Goal: Task Accomplishment & Management: Use online tool/utility

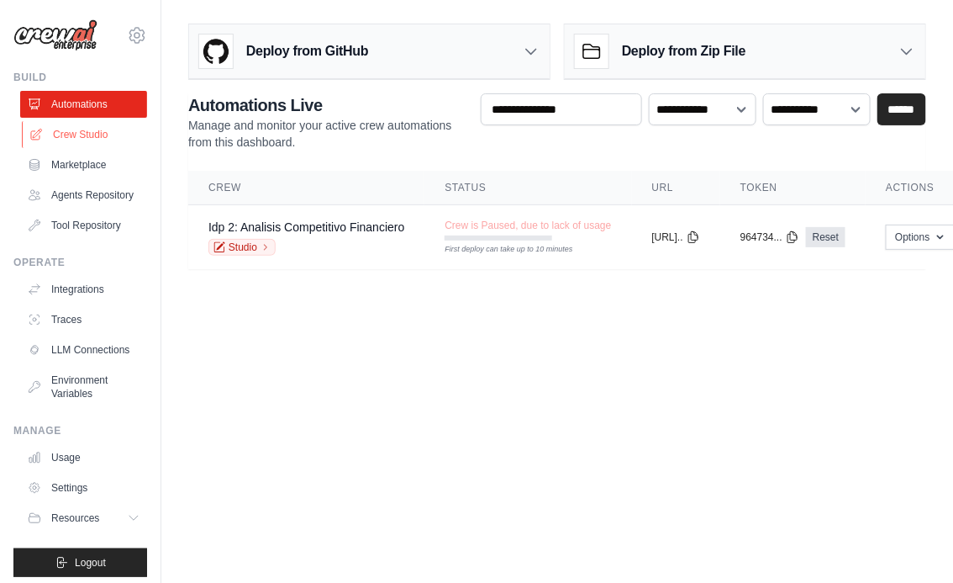
click at [83, 134] on link "Crew Studio" at bounding box center [85, 134] width 127 height 27
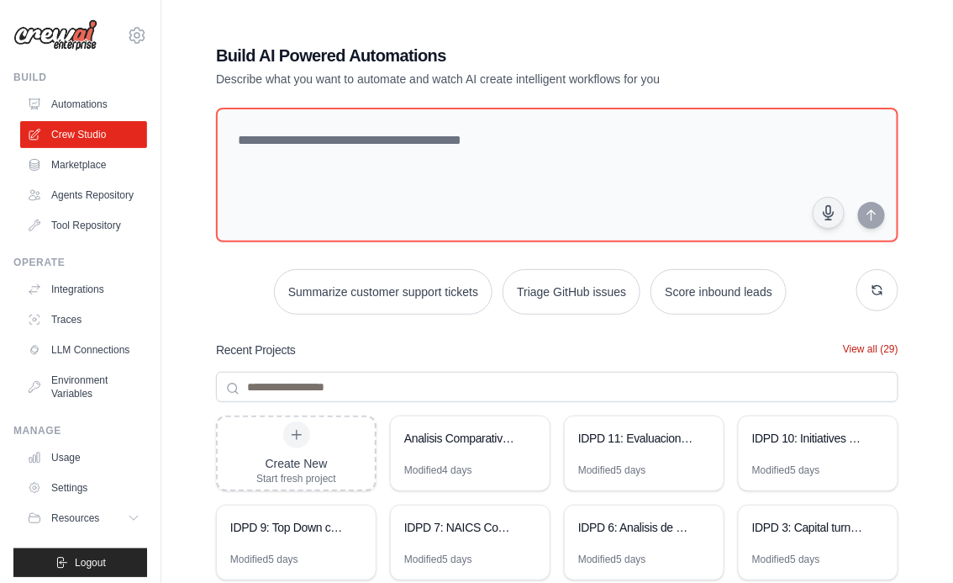
click at [865, 347] on button "View all (29)" at bounding box center [870, 348] width 55 height 13
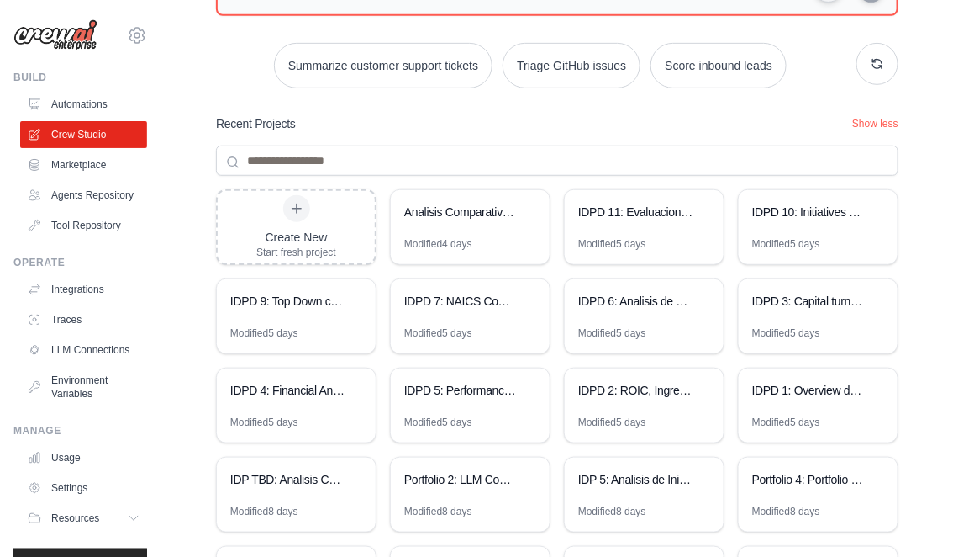
scroll to position [241, 0]
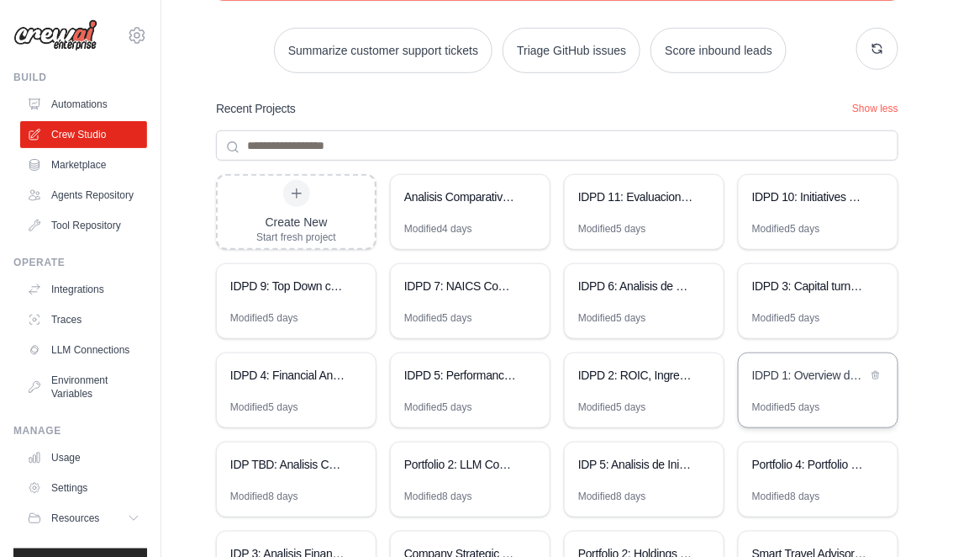
click at [788, 383] on div "IDPD 1: Overview de la compañía" at bounding box center [809, 377] width 115 height 20
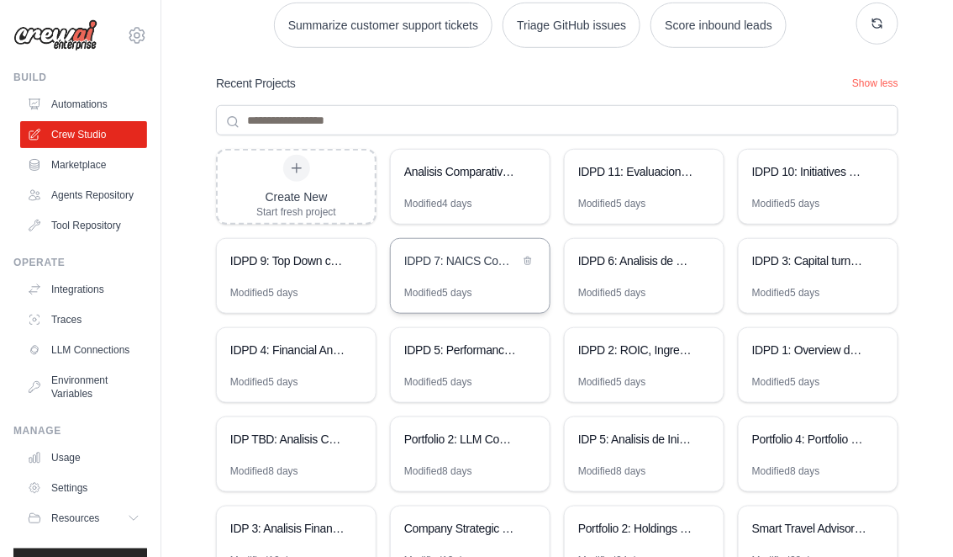
scroll to position [269, 0]
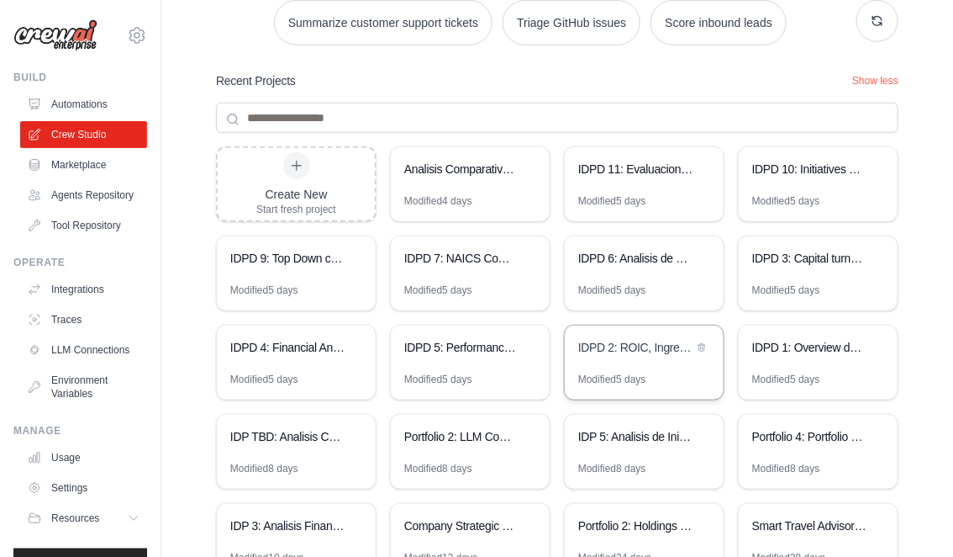
click at [635, 361] on div "IDPD 2: ROIC, Ingresos y margenes" at bounding box center [644, 348] width 159 height 47
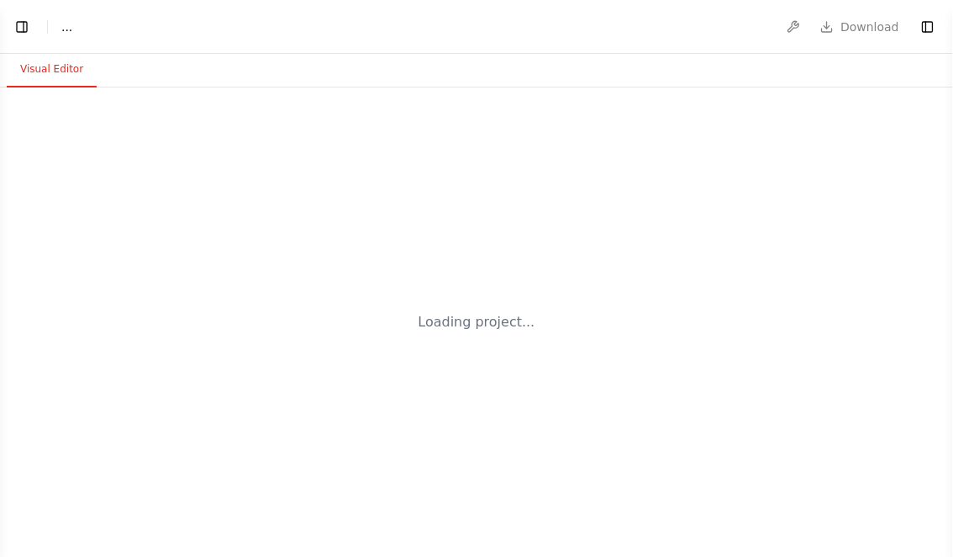
select select "****"
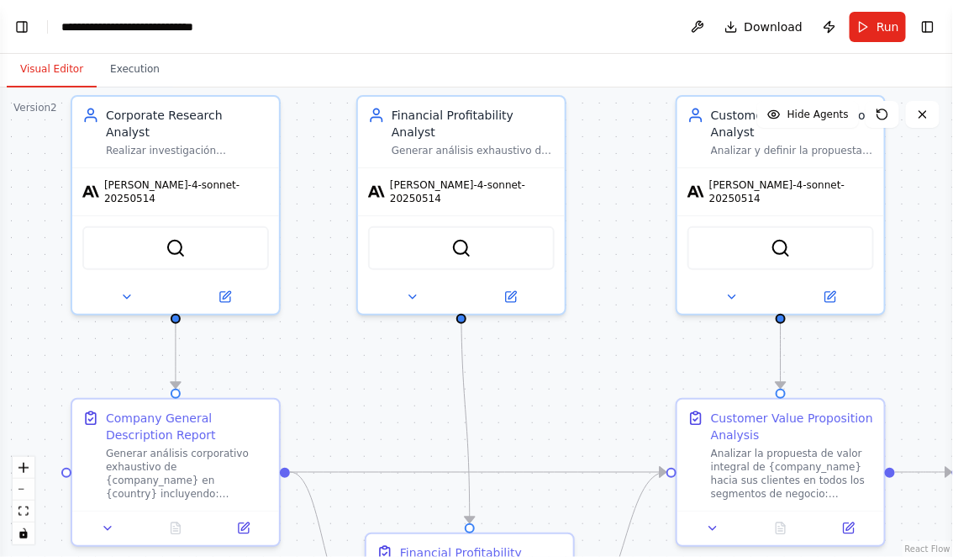
drag, startPoint x: 51, startPoint y: 334, endPoint x: 38, endPoint y: 254, distance: 81.0
click at [38, 254] on div ".deletable-edge-delete-btn { width: 20px; height: 20px; border: 0px solid #ffff…" at bounding box center [476, 321] width 953 height 469
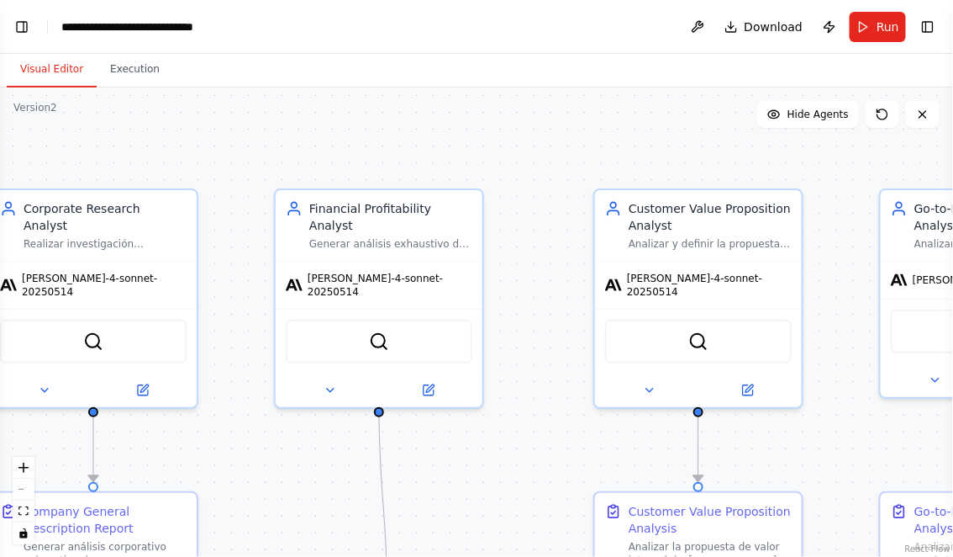
drag, startPoint x: 363, startPoint y: 368, endPoint x: 281, endPoint y: 465, distance: 127.0
click at [281, 465] on div ".deletable-edge-delete-btn { width: 20px; height: 20px; border: 0px solid #ffff…" at bounding box center [476, 321] width 953 height 469
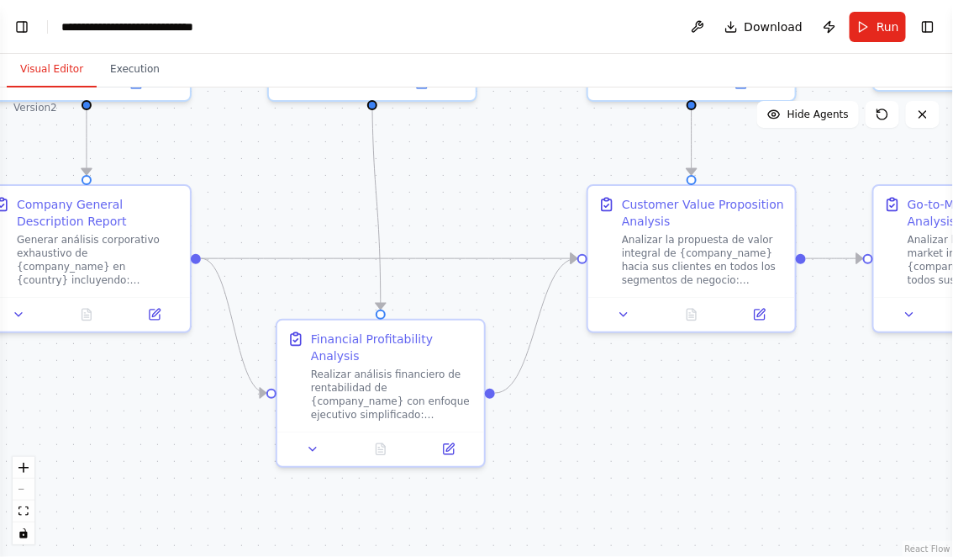
drag, startPoint x: 477, startPoint y: 468, endPoint x: 471, endPoint y: 160, distance: 308.6
click at [471, 158] on div ".deletable-edge-delete-btn { width: 20px; height: 20px; border: 0px solid #ffff…" at bounding box center [476, 321] width 953 height 469
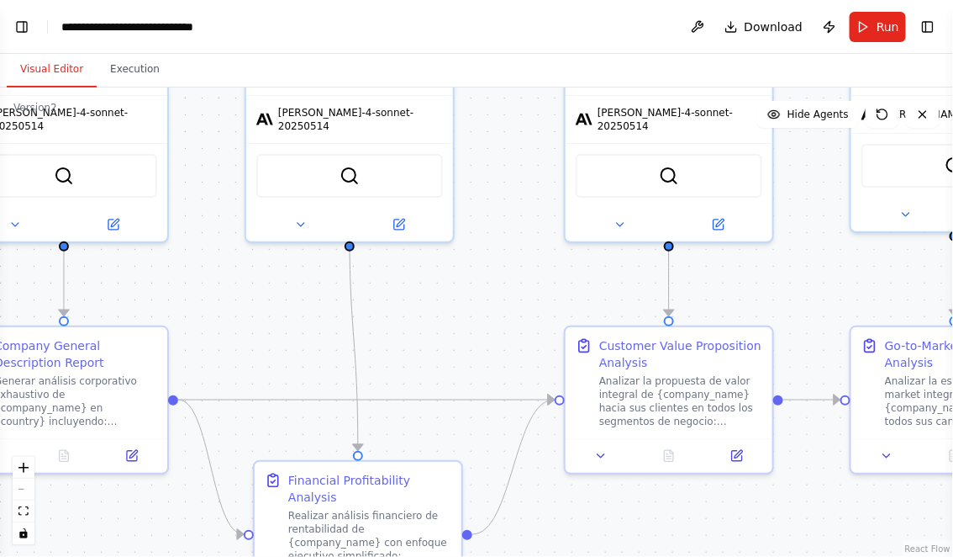
drag, startPoint x: 440, startPoint y: 203, endPoint x: 413, endPoint y: 374, distance: 173.7
click at [413, 374] on div ".deletable-edge-delete-btn { width: 20px; height: 20px; border: 0px solid #ffff…" at bounding box center [476, 321] width 953 height 469
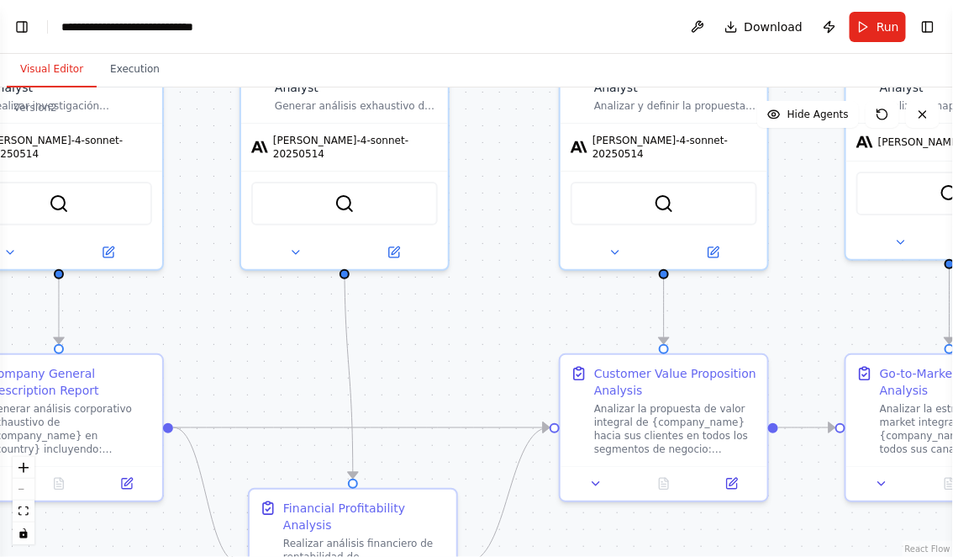
drag, startPoint x: 487, startPoint y: 315, endPoint x: 406, endPoint y: 477, distance: 180.5
click at [407, 477] on div ".deletable-edge-delete-btn { width: 20px; height: 20px; border: 0px solid #ffff…" at bounding box center [476, 321] width 953 height 469
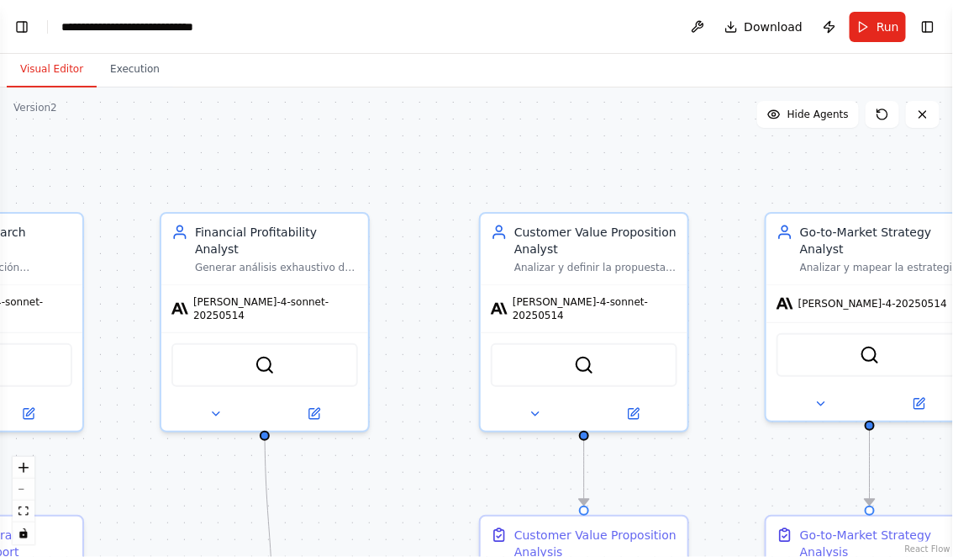
drag, startPoint x: 715, startPoint y: 430, endPoint x: 715, endPoint y: 381, distance: 48.8
click at [715, 383] on div ".deletable-edge-delete-btn { width: 20px; height: 20px; border: 0px solid #ffff…" at bounding box center [476, 321] width 953 height 469
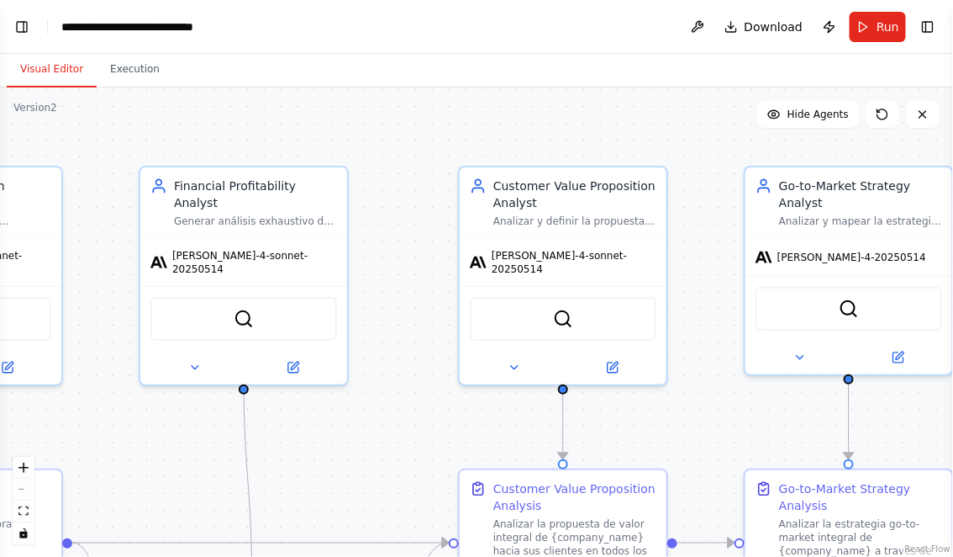
drag, startPoint x: 721, startPoint y: 413, endPoint x: 565, endPoint y: 440, distance: 158.7
click at [565, 439] on div ".deletable-edge-delete-btn { width: 20px; height: 20px; border: 0px solid #ffff…" at bounding box center [476, 321] width 953 height 469
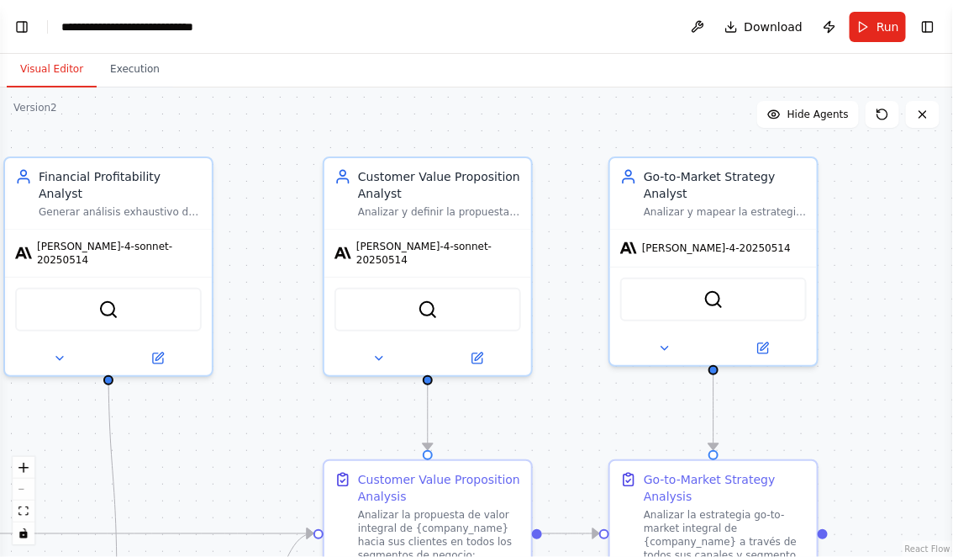
drag, startPoint x: 833, startPoint y: 425, endPoint x: 833, endPoint y: 301, distance: 123.6
click at [833, 303] on div ".deletable-edge-delete-btn { width: 20px; height: 20px; border: 0px solid #ffff…" at bounding box center [476, 321] width 953 height 469
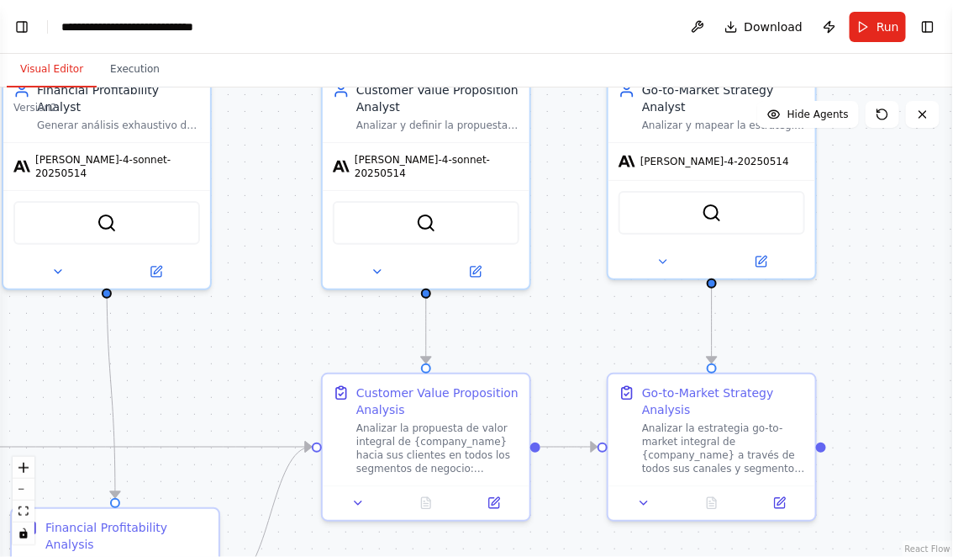
drag, startPoint x: 804, startPoint y: 341, endPoint x: 718, endPoint y: 336, distance: 85.9
click at [719, 336] on div ".deletable-edge-delete-btn { width: 20px; height: 20px; border: 0px solid #ffff…" at bounding box center [476, 321] width 953 height 469
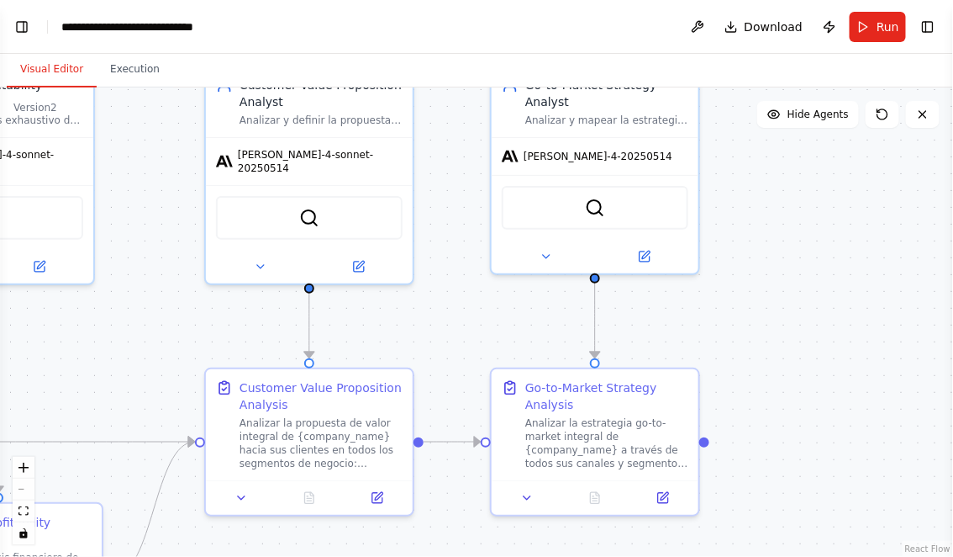
drag, startPoint x: 790, startPoint y: 328, endPoint x: 699, endPoint y: 328, distance: 90.8
click at [699, 328] on div ".deletable-edge-delete-btn { width: 20px; height: 20px; border: 0px solid #ffff…" at bounding box center [476, 321] width 953 height 469
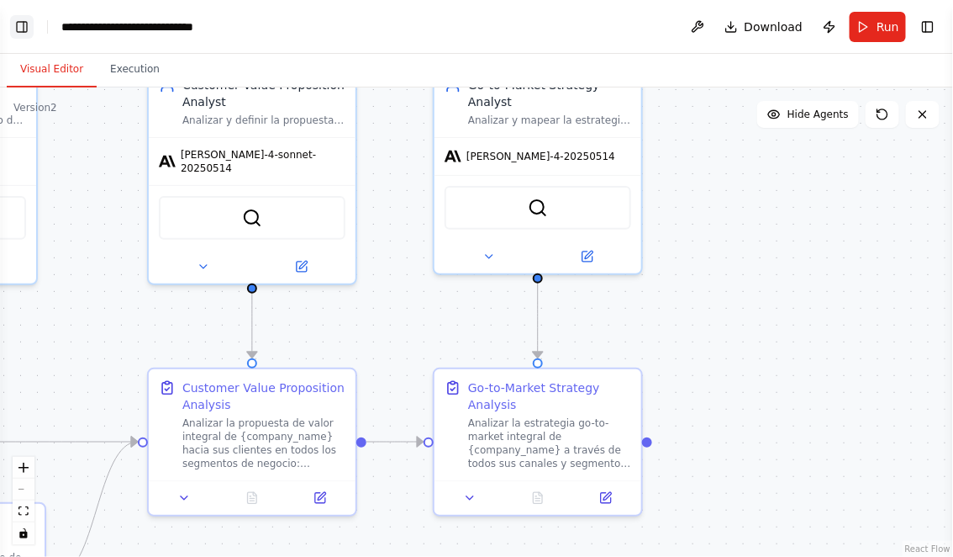
click at [24, 30] on button "Toggle Left Sidebar" at bounding box center [22, 27] width 24 height 24
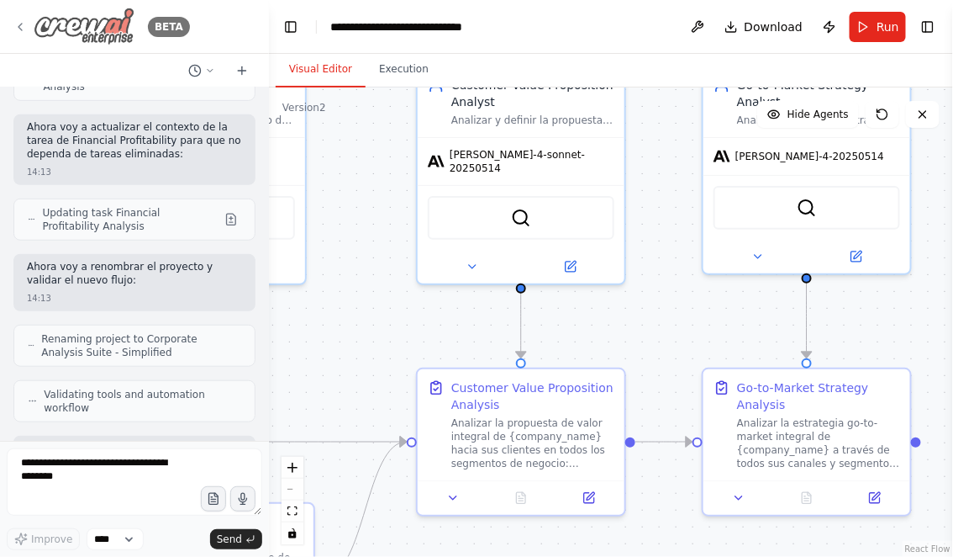
click at [68, 29] on img at bounding box center [84, 27] width 101 height 38
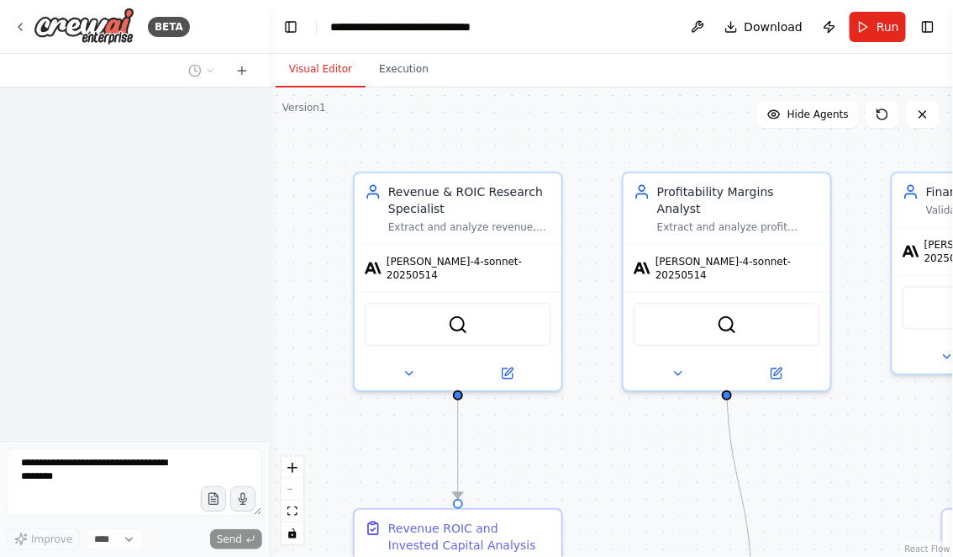
drag, startPoint x: 634, startPoint y: 439, endPoint x: 424, endPoint y: 415, distance: 211.5
click at [427, 413] on div ".deletable-edge-delete-btn { width: 20px; height: 20px; border: 0px solid #ffff…" at bounding box center [611, 321] width 684 height 469
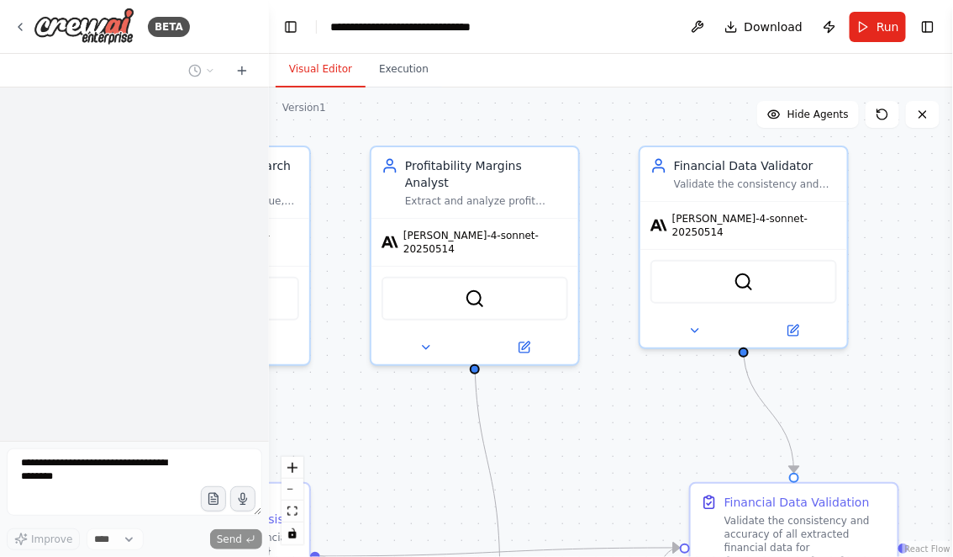
drag, startPoint x: 699, startPoint y: 419, endPoint x: 462, endPoint y: 419, distance: 236.2
click at [463, 419] on div ".deletable-edge-delete-btn { width: 20px; height: 20px; border: 0px solid #ffff…" at bounding box center [611, 321] width 684 height 469
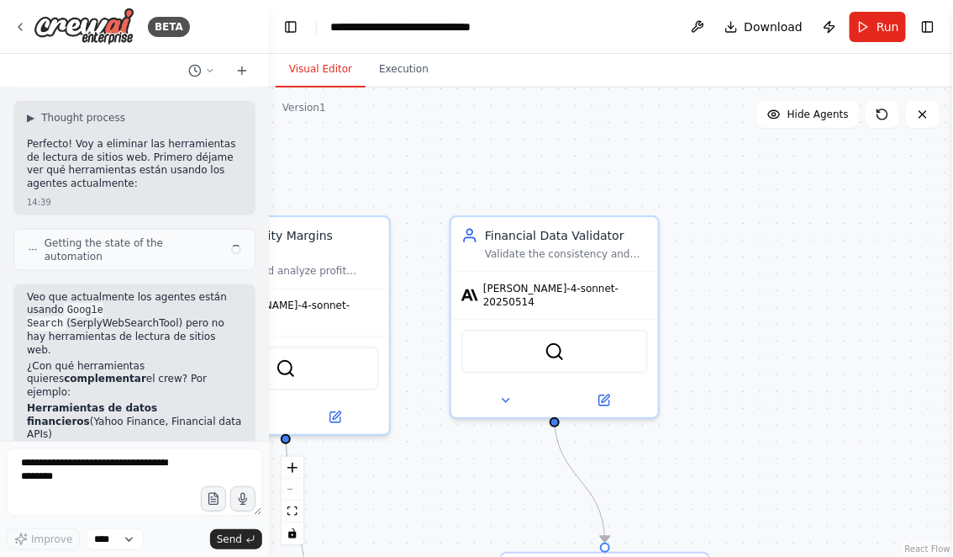
drag, startPoint x: 687, startPoint y: 452, endPoint x: 691, endPoint y: 469, distance: 17.3
click at [691, 469] on div ".deletable-edge-delete-btn { width: 20px; height: 20px; border: 0px solid #ffff…" at bounding box center [611, 321] width 684 height 469
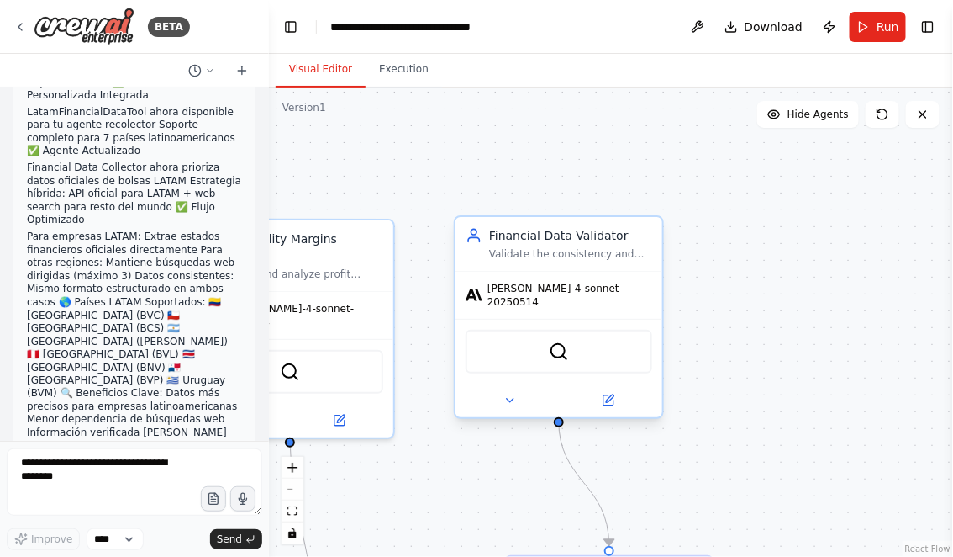
scroll to position [45433, 0]
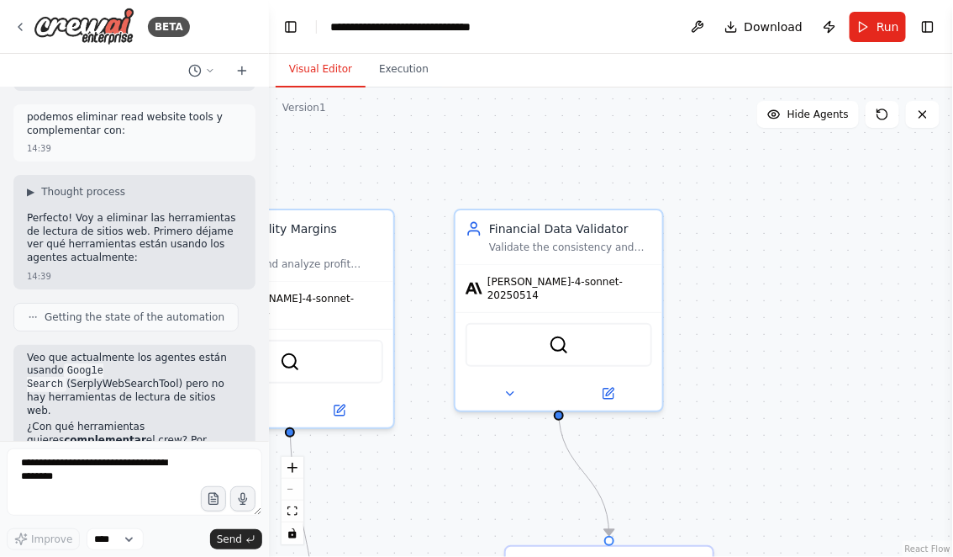
drag, startPoint x: 757, startPoint y: 410, endPoint x: 757, endPoint y: 325, distance: 84.9
click at [757, 327] on div ".deletable-edge-delete-btn { width: 20px; height: 20px; border: 0px solid #ffff…" at bounding box center [611, 321] width 684 height 469
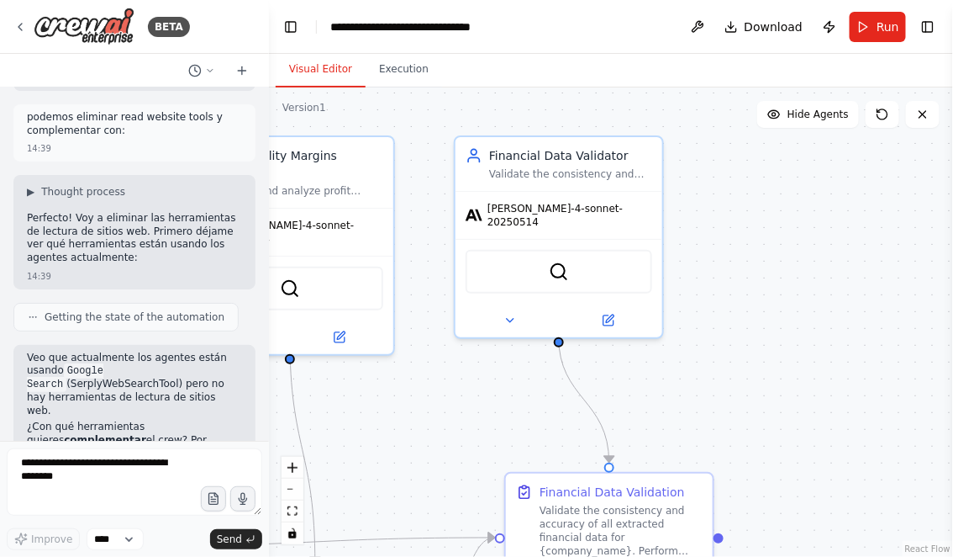
drag, startPoint x: 762, startPoint y: 411, endPoint x: 759, endPoint y: 335, distance: 75.7
click at [760, 339] on div ".deletable-edge-delete-btn { width: 20px; height: 20px; border: 0px solid #ffff…" at bounding box center [611, 321] width 684 height 469
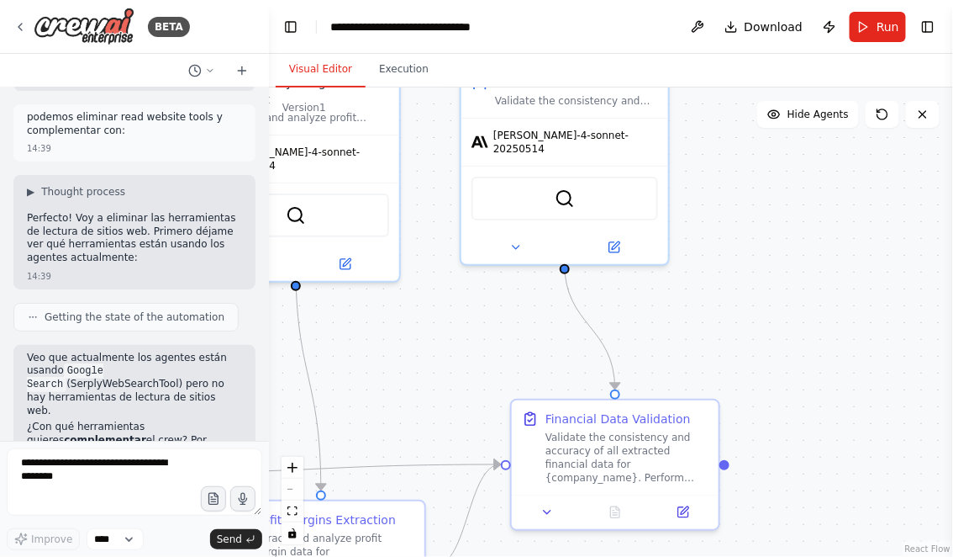
drag, startPoint x: 411, startPoint y: 375, endPoint x: 567, endPoint y: 381, distance: 156.5
click at [567, 382] on div ".deletable-edge-delete-btn { width: 20px; height: 20px; border: 0px solid #ffff…" at bounding box center [611, 321] width 684 height 469
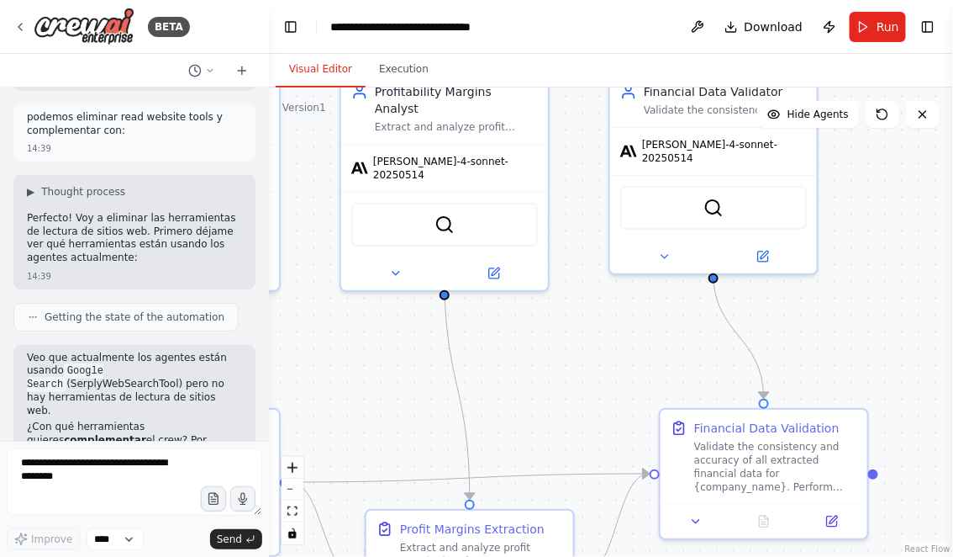
drag, startPoint x: 548, startPoint y: 346, endPoint x: 547, endPoint y: 452, distance: 106.8
click at [548, 452] on div ".deletable-edge-delete-btn { width: 20px; height: 20px; border: 0px solid #ffff…" at bounding box center [611, 321] width 684 height 469
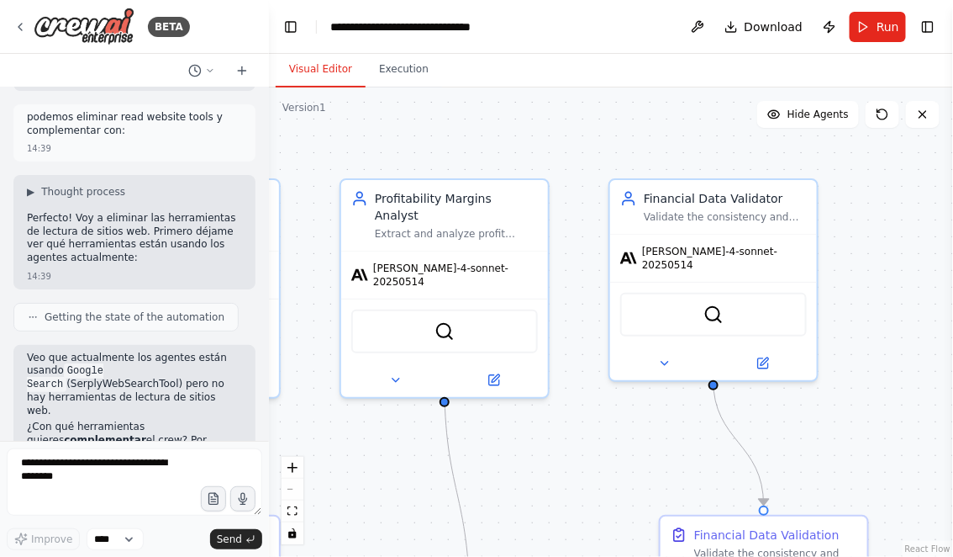
drag, startPoint x: 382, startPoint y: 488, endPoint x: 470, endPoint y: 557, distance: 111.9
click at [470, 556] on html "BETA Hello! I'm the CrewAI assistant. What kind of automation do you want to bu…" at bounding box center [476, 278] width 953 height 557
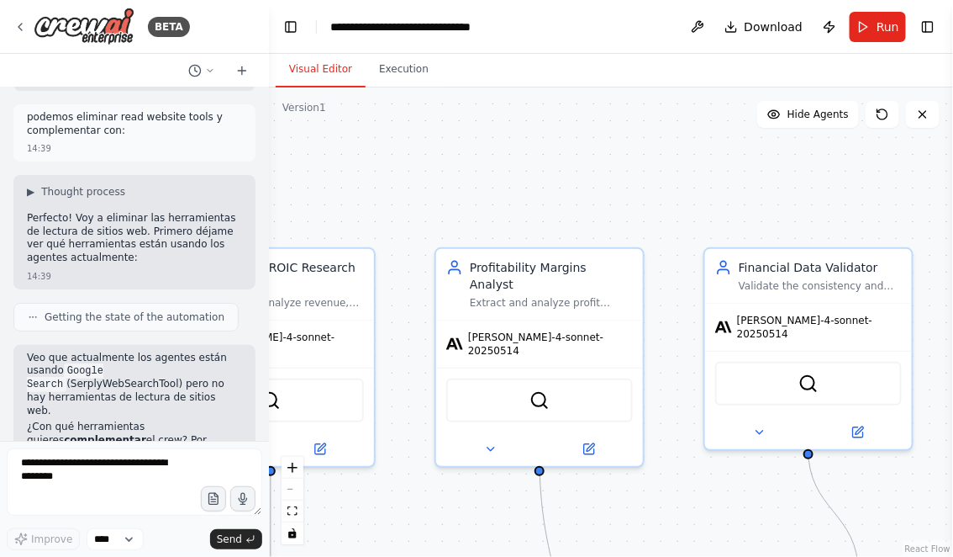
drag, startPoint x: 361, startPoint y: 206, endPoint x: 483, endPoint y: 205, distance: 121.9
click at [483, 206] on div ".deletable-edge-delete-btn { width: 20px; height: 20px; border: 0px solid #ffff…" at bounding box center [611, 321] width 684 height 469
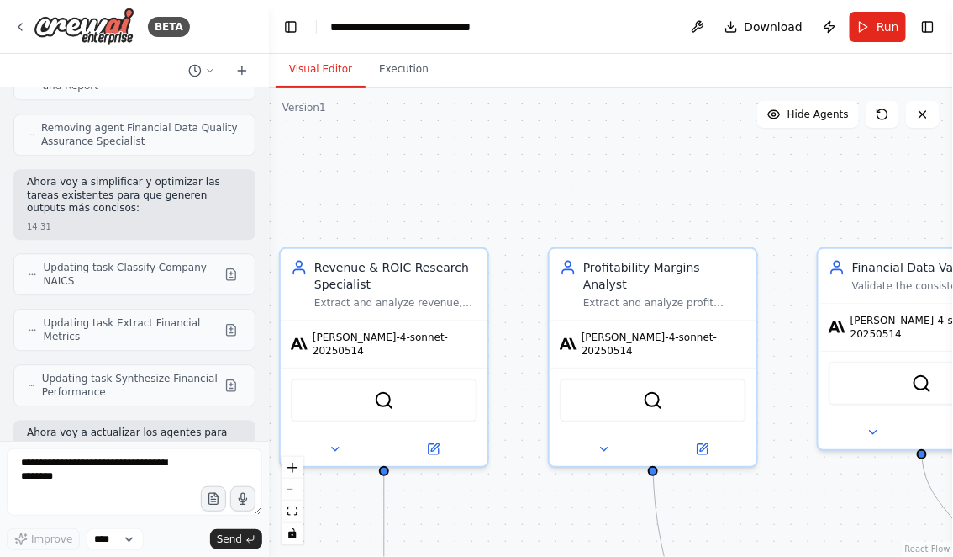
scroll to position [4597, 0]
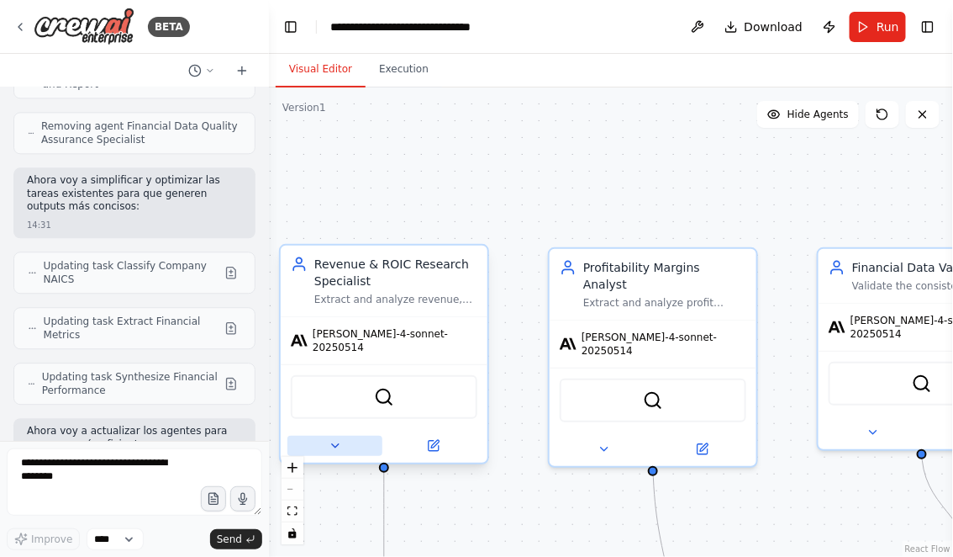
click at [338, 439] on icon at bounding box center [335, 445] width 13 height 13
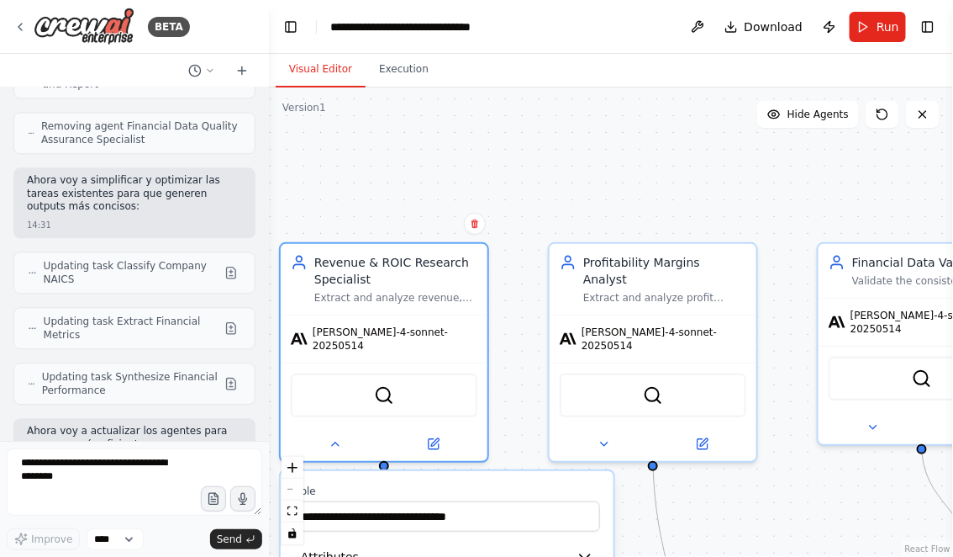
drag, startPoint x: 365, startPoint y: 186, endPoint x: 388, endPoint y: 87, distance: 100.9
click at [388, 87] on div ".deletable-edge-delete-btn { width: 20px; height: 20px; border: 0px solid #ffff…" at bounding box center [611, 321] width 684 height 469
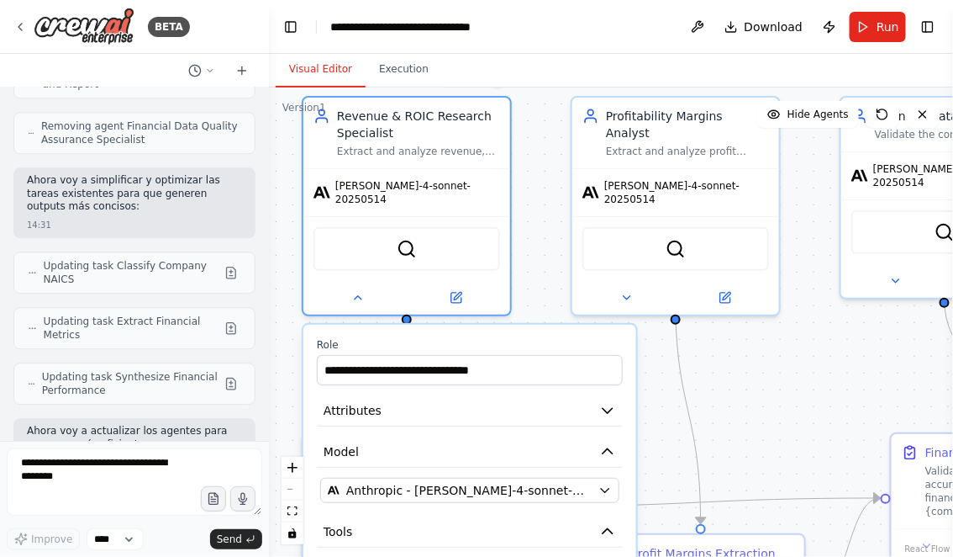
drag, startPoint x: 744, startPoint y: 442, endPoint x: 742, endPoint y: 324, distance: 118.5
click at [743, 324] on div ".deletable-edge-delete-btn { width: 20px; height: 20px; border: 0px solid #ffff…" at bounding box center [611, 321] width 684 height 469
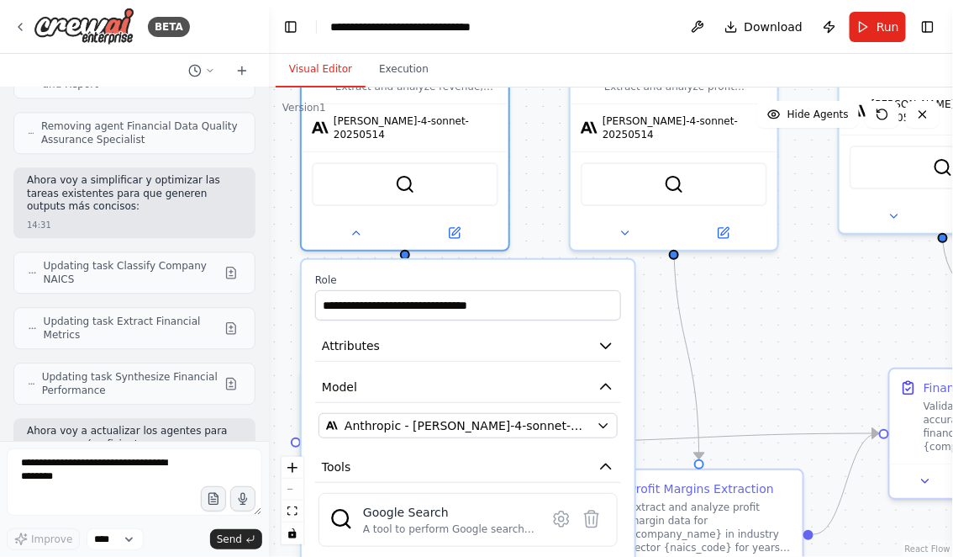
drag, startPoint x: 754, startPoint y: 333, endPoint x: 746, endPoint y: 267, distance: 66.0
click at [746, 267] on div ".deletable-edge-delete-btn { width: 20px; height: 20px; border: 0px solid #ffff…" at bounding box center [611, 321] width 684 height 469
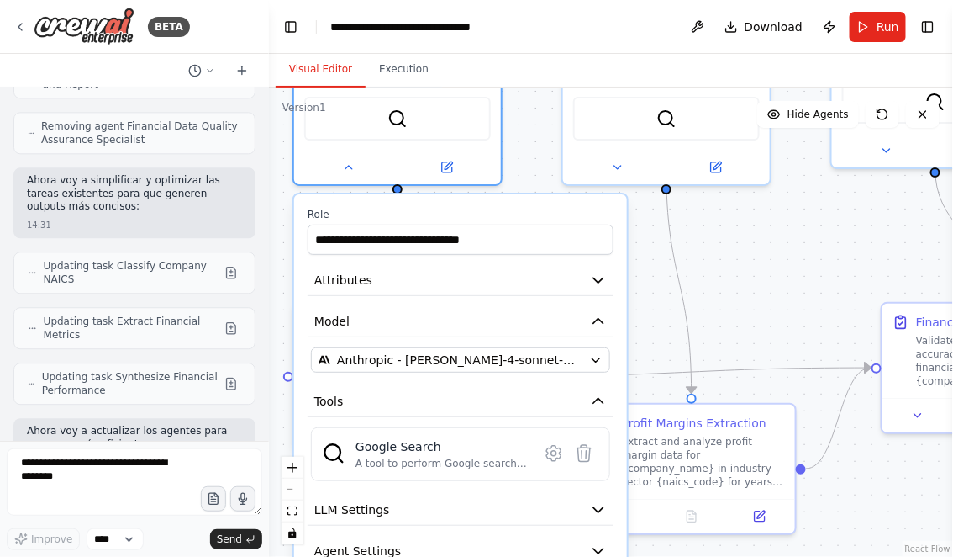
drag, startPoint x: 743, startPoint y: 313, endPoint x: 751, endPoint y: 194, distance: 118.8
click at [751, 194] on div ".deletable-edge-delete-btn { width: 20px; height: 20px; border: 0px solid #ffff…" at bounding box center [611, 321] width 684 height 469
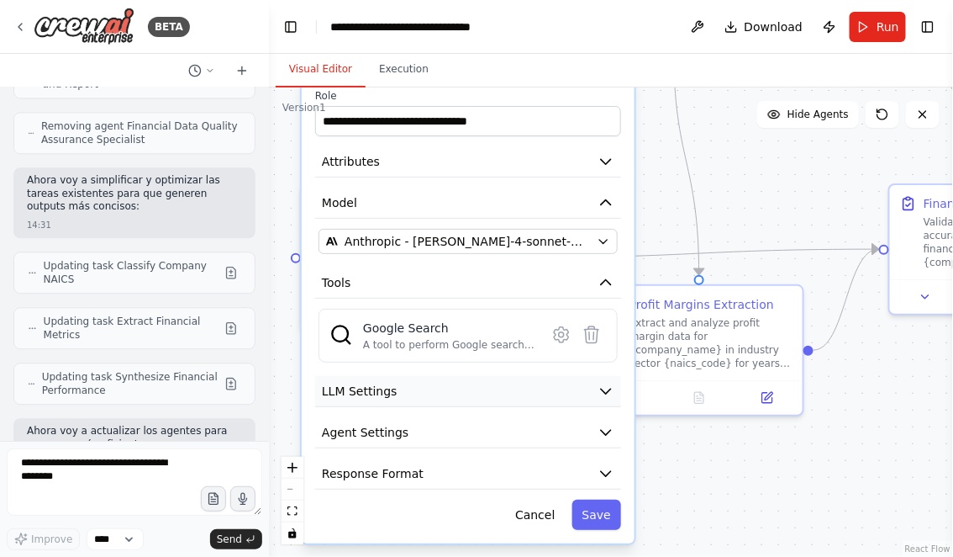
click at [609, 382] on icon "button" at bounding box center [606, 390] width 17 height 17
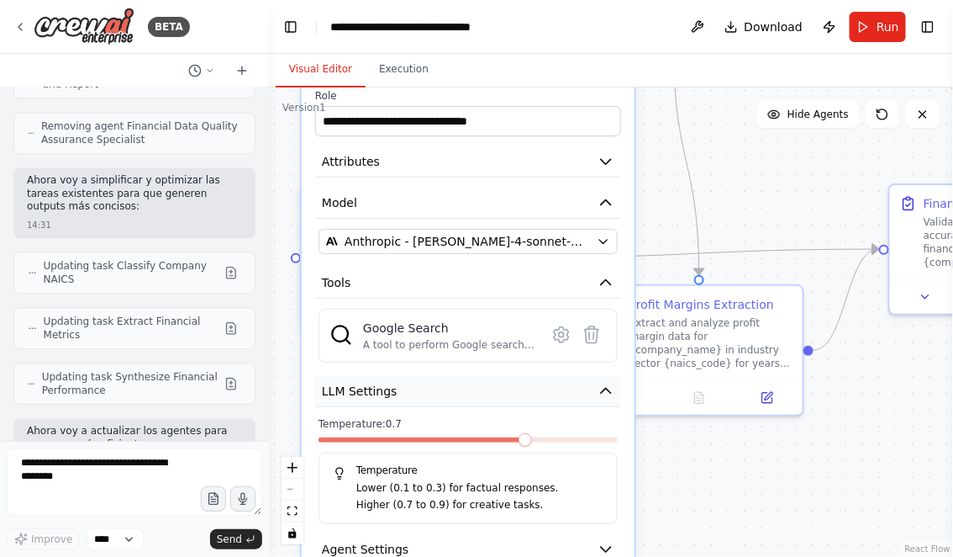
click at [605, 382] on icon "button" at bounding box center [606, 390] width 17 height 17
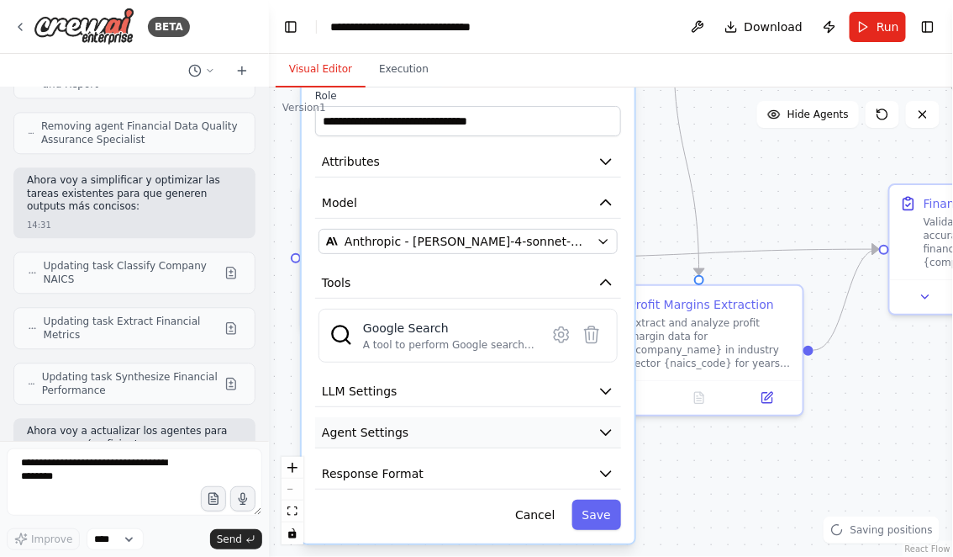
click at [607, 430] on icon "button" at bounding box center [606, 432] width 10 height 5
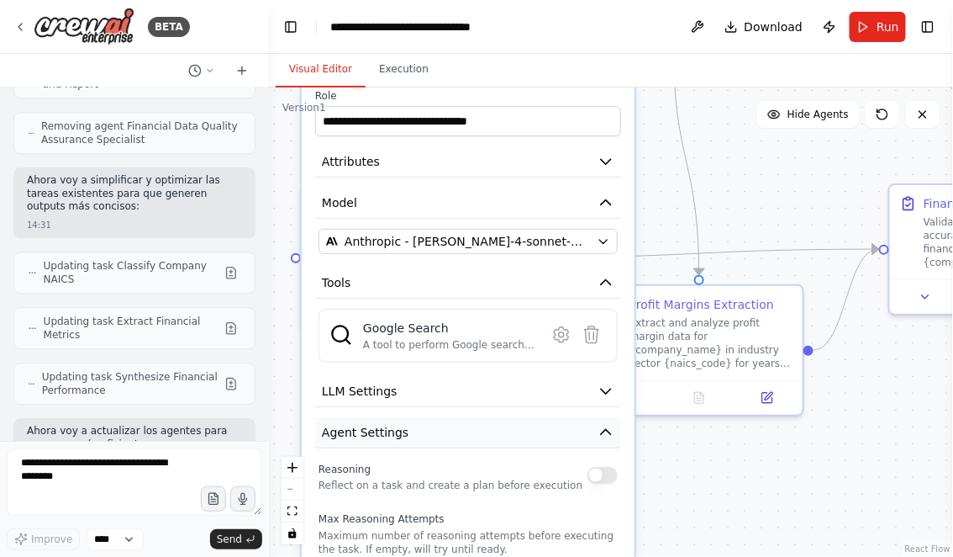
click at [604, 424] on icon "button" at bounding box center [606, 432] width 17 height 17
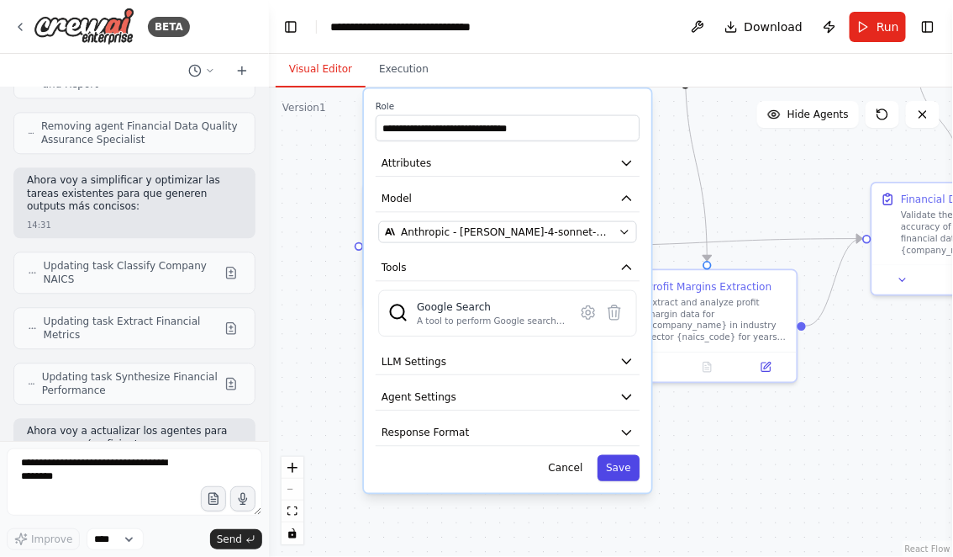
click at [621, 463] on button "Save" at bounding box center [619, 468] width 42 height 26
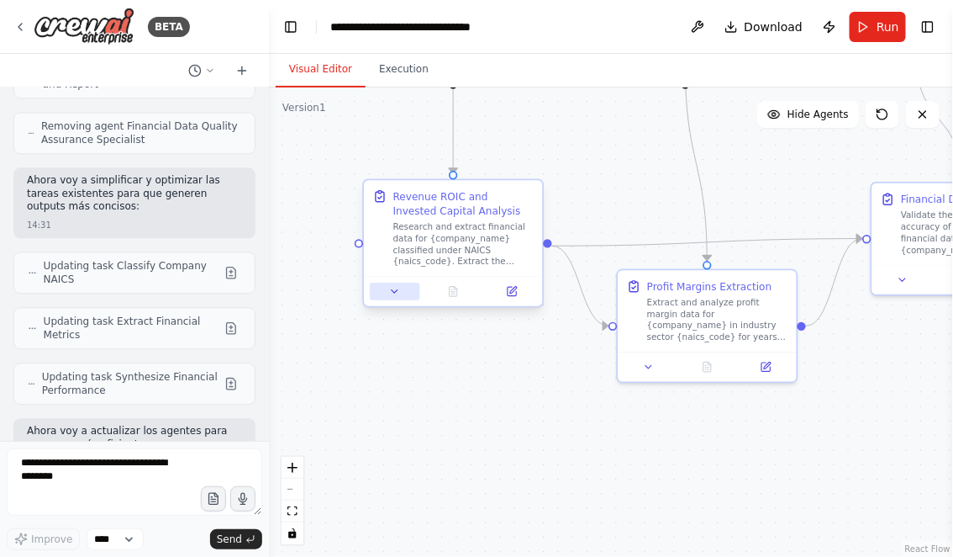
click at [396, 292] on icon at bounding box center [395, 292] width 12 height 12
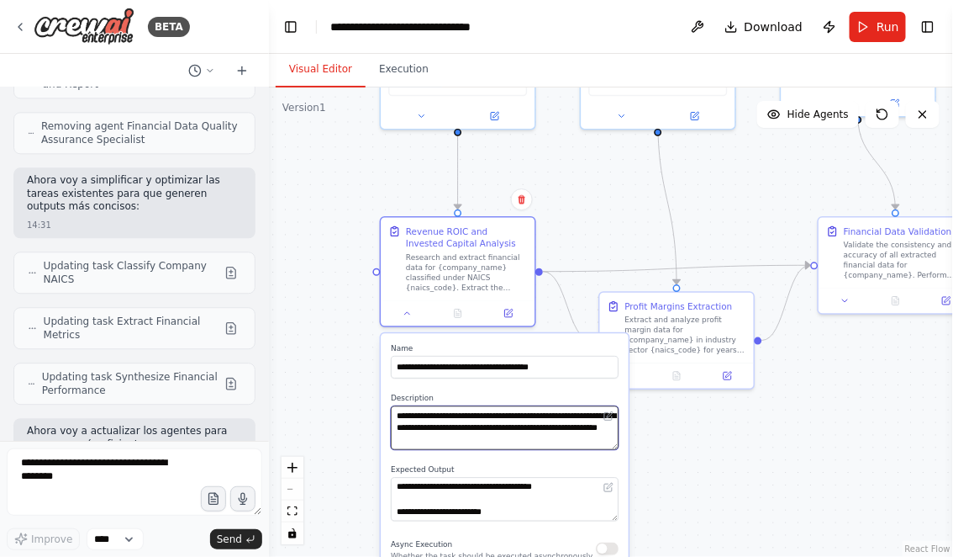
click at [552, 436] on textarea "**********" at bounding box center [505, 428] width 228 height 44
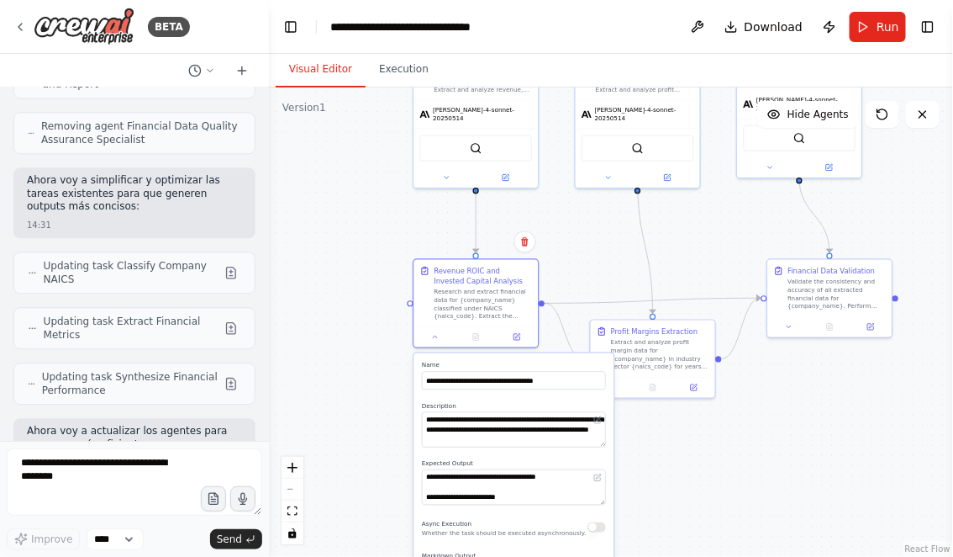
click at [706, 466] on div ".deletable-edge-delete-btn { width: 20px; height: 20px; border: 0px solid #ffff…" at bounding box center [611, 321] width 684 height 469
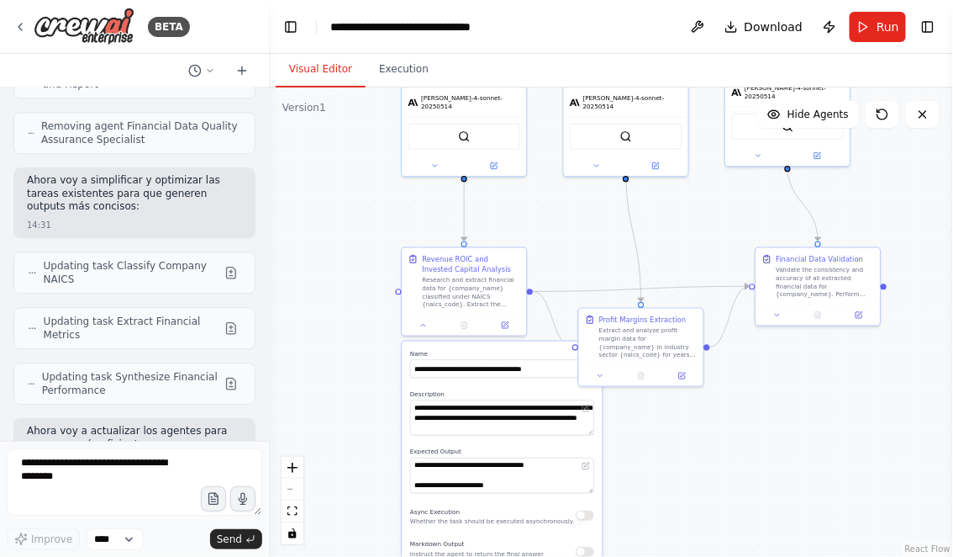
drag, startPoint x: 749, startPoint y: 475, endPoint x: 697, endPoint y: 344, distance: 141.1
click at [697, 344] on div ".deletable-edge-delete-btn { width: 20px; height: 20px; border: 0px solid #ffff…" at bounding box center [611, 321] width 684 height 469
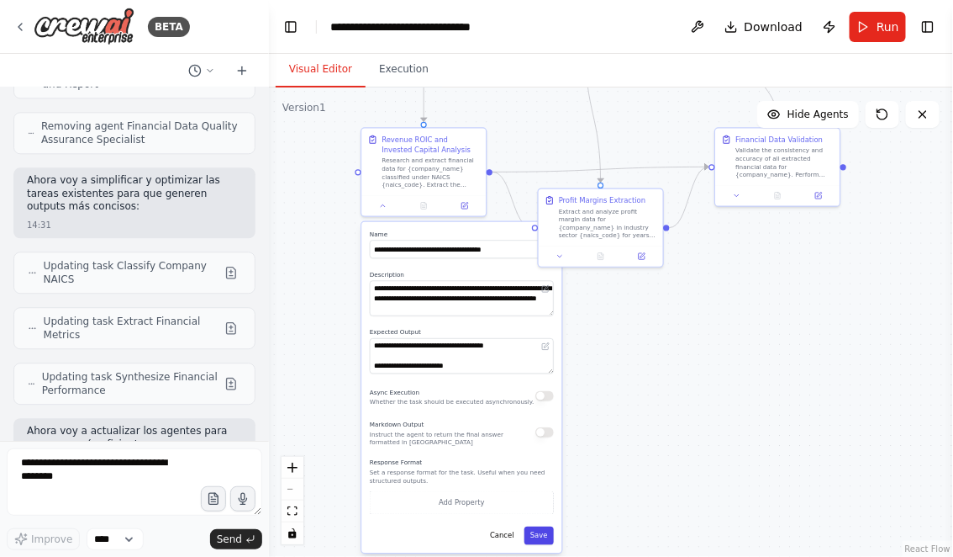
click at [546, 535] on button "Save" at bounding box center [539, 535] width 29 height 18
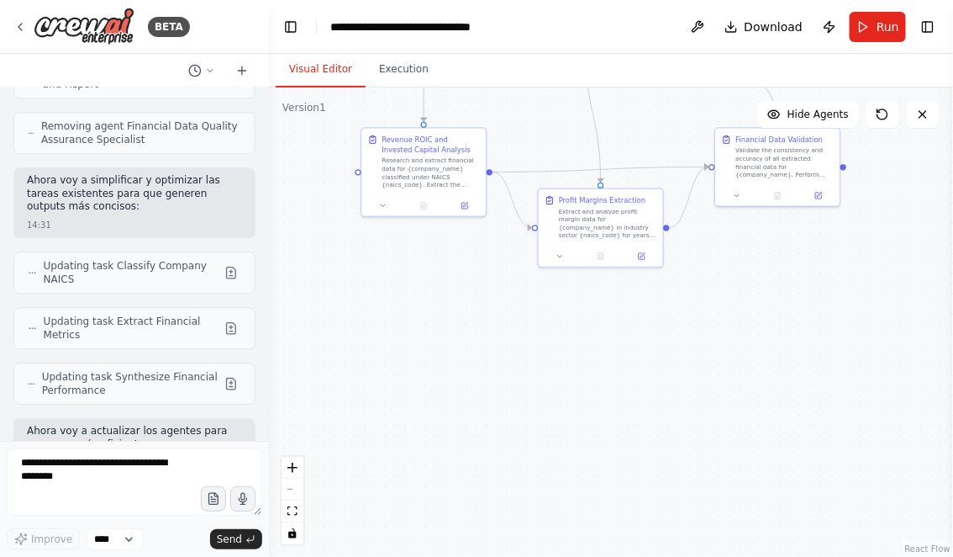
scroll to position [45909, 0]
